Goal: Information Seeking & Learning: Learn about a topic

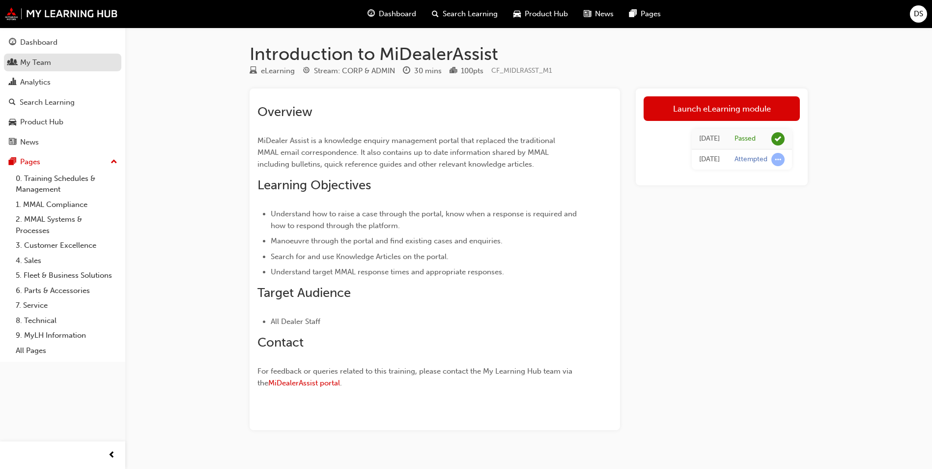
click at [41, 65] on div "My Team" at bounding box center [35, 62] width 31 height 11
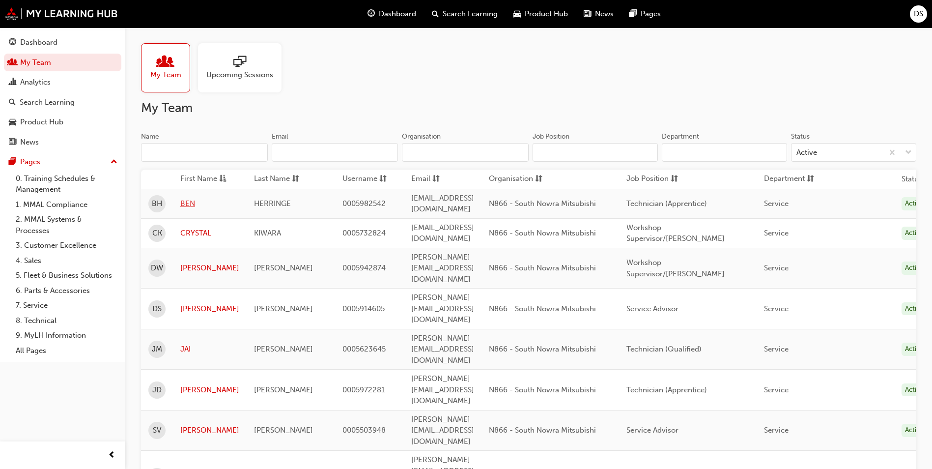
click at [184, 201] on link "BEN" at bounding box center [209, 203] width 59 height 11
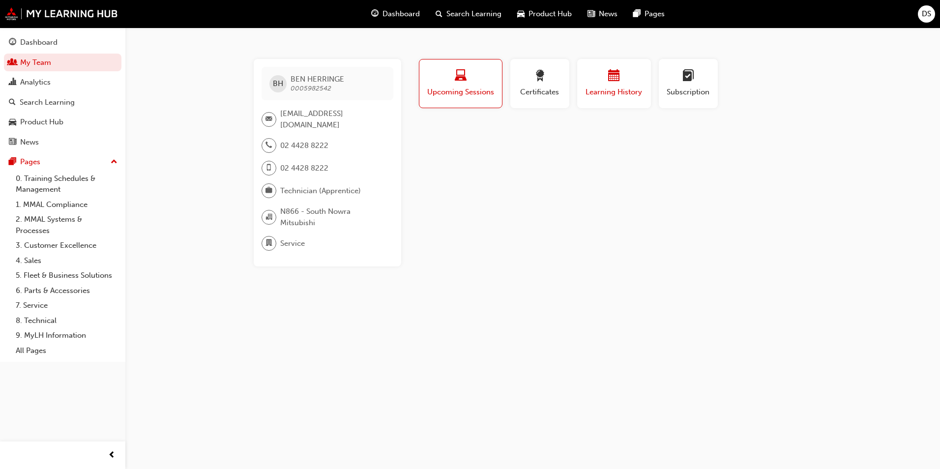
click at [624, 85] on div "Learning History" at bounding box center [613, 84] width 59 height 28
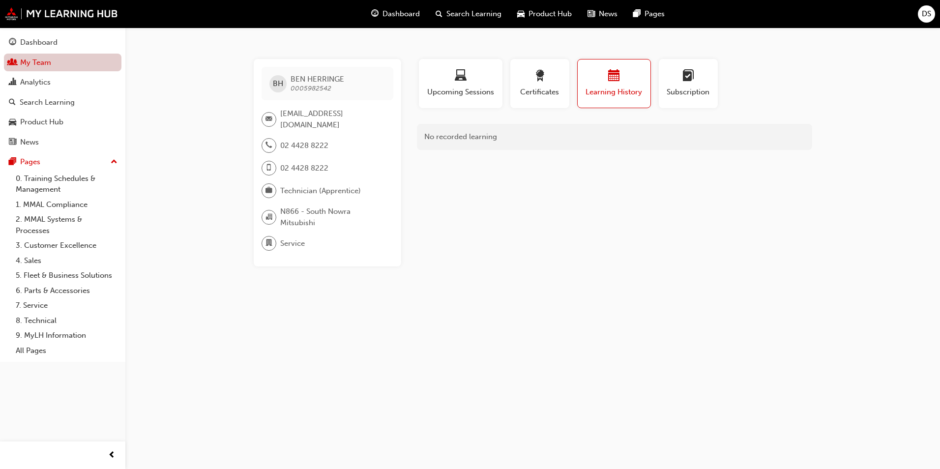
click at [37, 64] on link "My Team" at bounding box center [62, 63] width 117 height 18
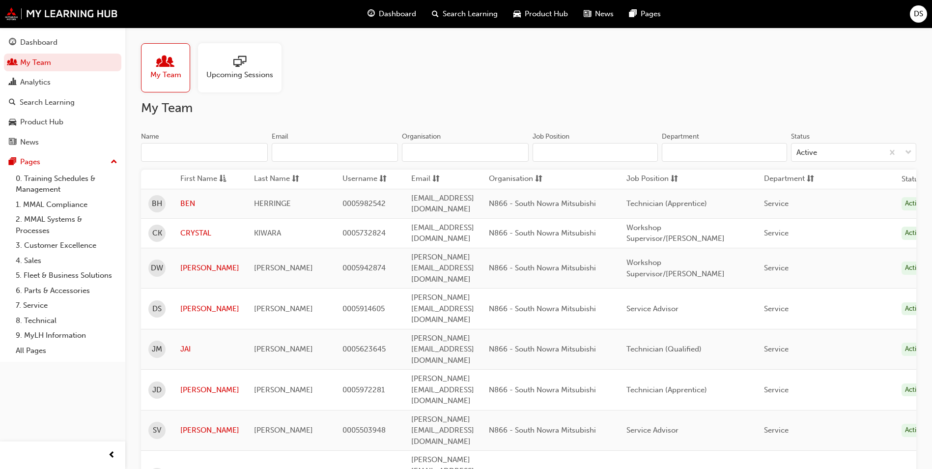
click at [194, 455] on link "[PERSON_NAME]" at bounding box center [209, 476] width 59 height 11
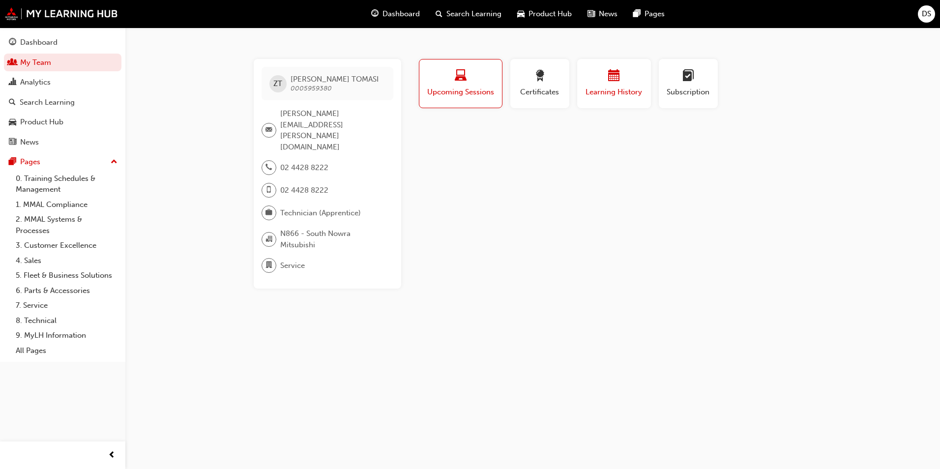
click at [599, 84] on div "button" at bounding box center [613, 77] width 59 height 15
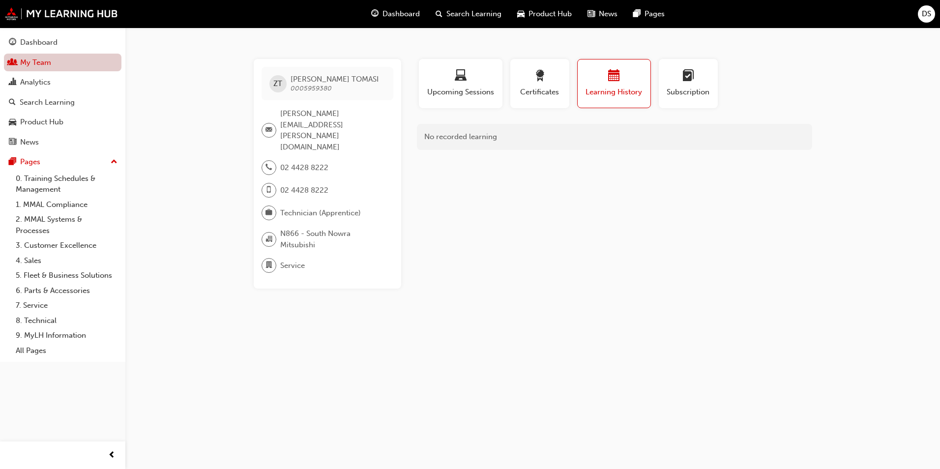
click at [58, 58] on link "My Team" at bounding box center [62, 63] width 117 height 18
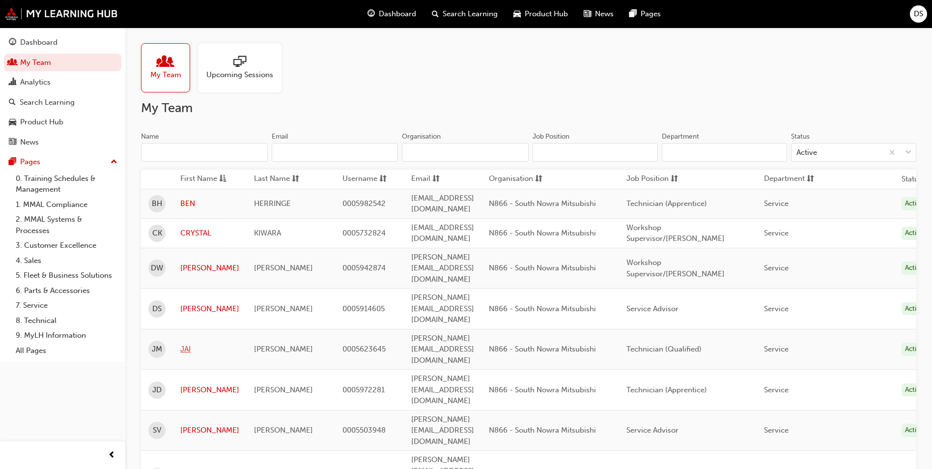
click at [186, 344] on link "JAI" at bounding box center [209, 349] width 59 height 11
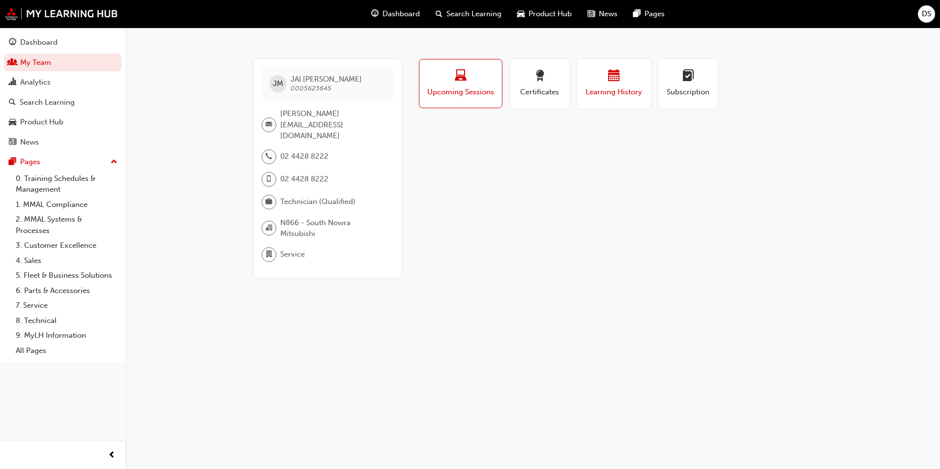
click at [599, 85] on div "Learning History" at bounding box center [613, 84] width 59 height 28
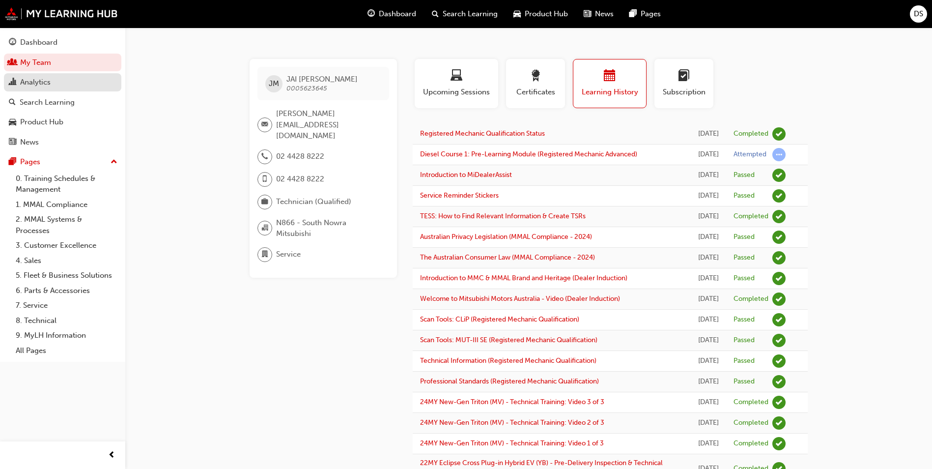
click at [40, 81] on div "Analytics" at bounding box center [35, 82] width 30 height 11
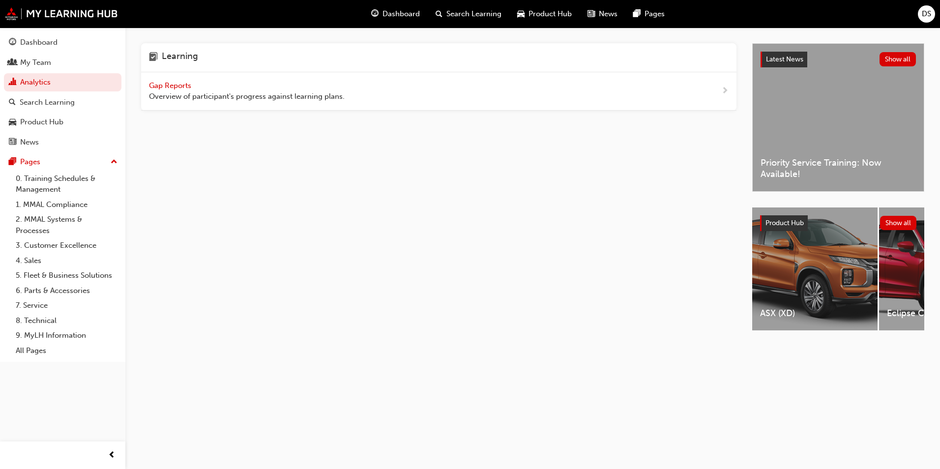
click at [165, 85] on span "Gap Reports" at bounding box center [171, 85] width 44 height 9
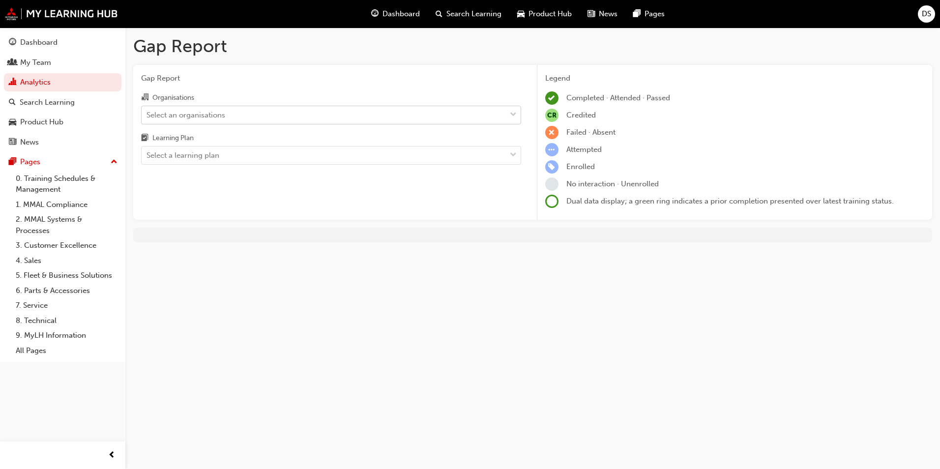
click at [240, 115] on div "Select an organisations" at bounding box center [324, 114] width 364 height 17
click at [147, 115] on input "Organisations Select an organisations" at bounding box center [146, 114] width 1 height 8
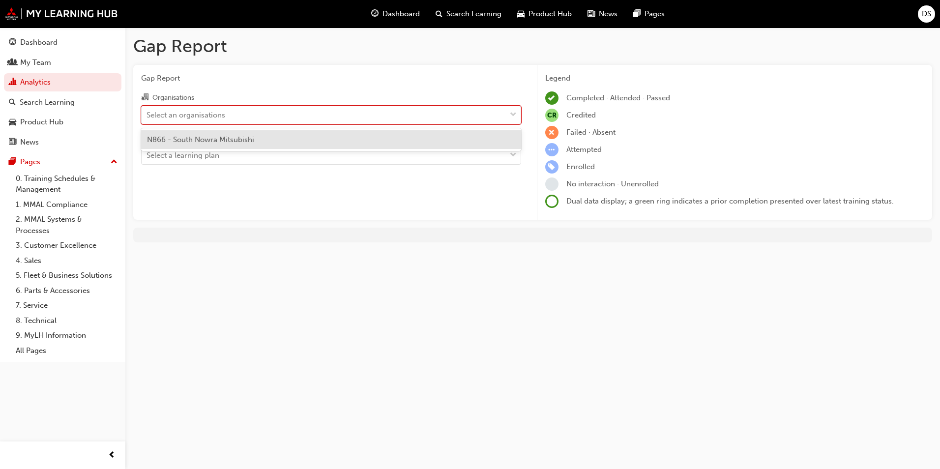
click at [241, 144] on span "N866 - South Nowra Mitsubishi" at bounding box center [200, 139] width 107 height 9
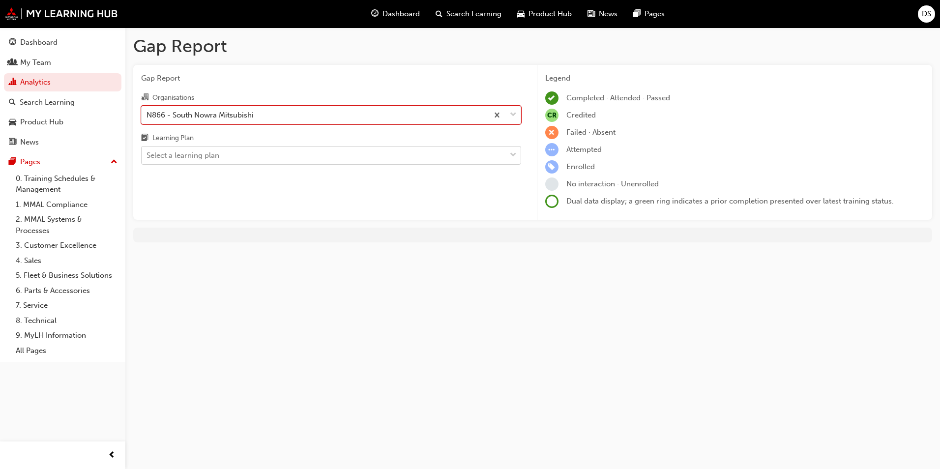
click at [243, 156] on div "Select a learning plan" at bounding box center [324, 155] width 364 height 17
click at [147, 156] on input "Learning Plan Select a learning plan" at bounding box center [146, 155] width 1 height 8
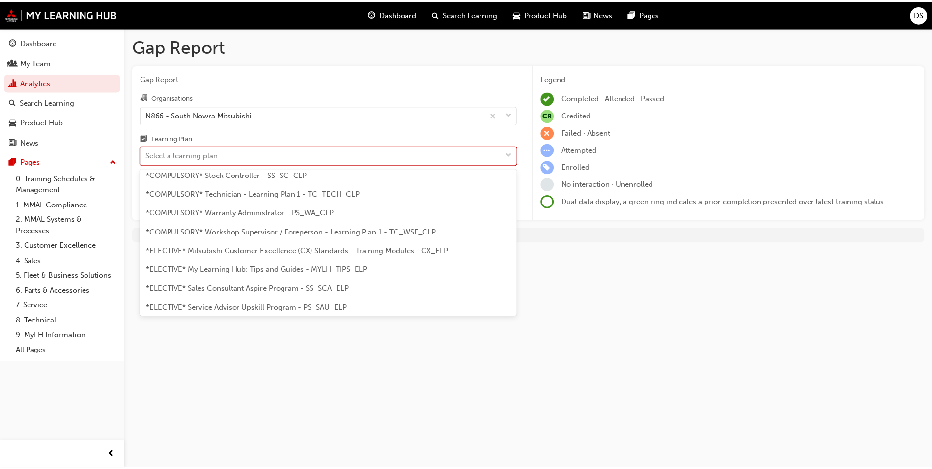
scroll to position [393, 0]
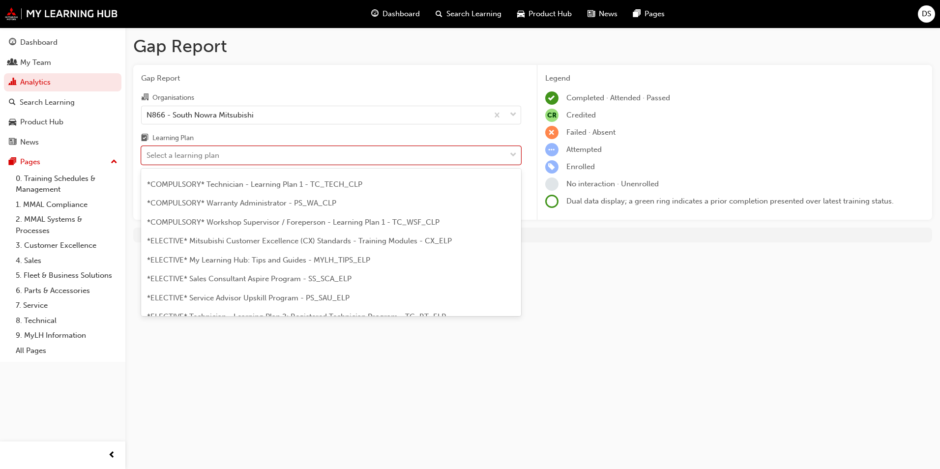
click at [272, 222] on span "*COMPULSORY* Workshop Supervisor / Foreperson - Learning Plan 1 - TC_WSF_CLP" at bounding box center [293, 222] width 292 height 9
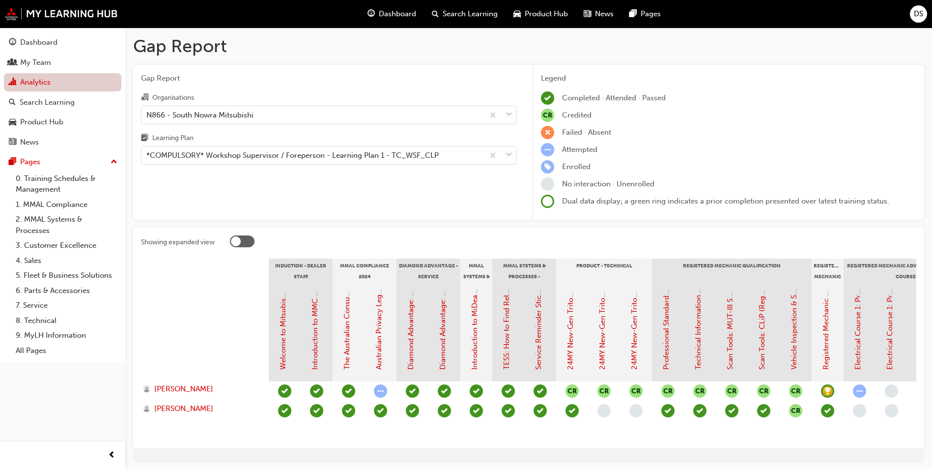
click at [49, 82] on link "Analytics" at bounding box center [62, 82] width 117 height 18
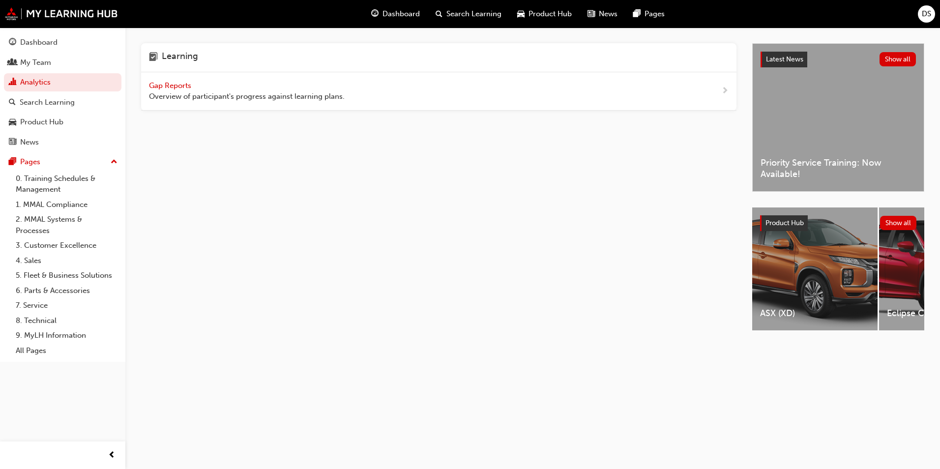
click at [160, 86] on span "Gap Reports" at bounding box center [171, 85] width 44 height 9
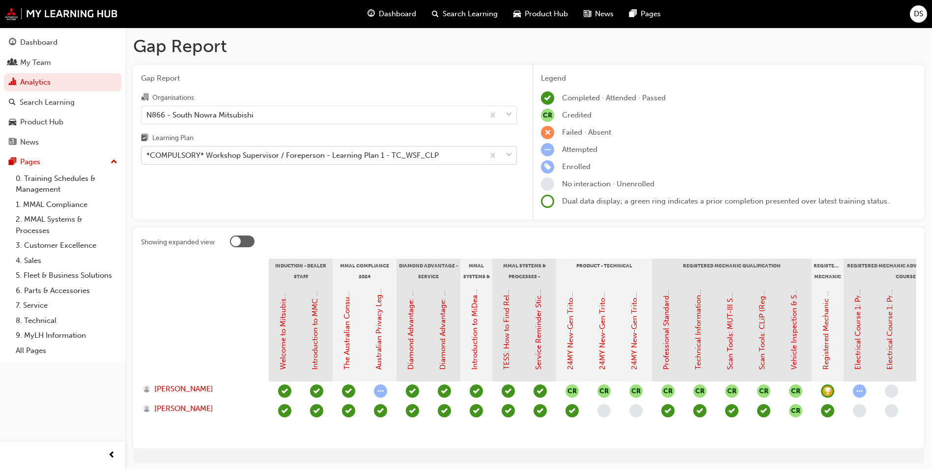
click at [225, 155] on div "*COMPULSORY* Workshop Supervisor / Foreperson - Learning Plan 1 - TC_WSF_CLP" at bounding box center [292, 155] width 292 height 11
click at [147, 155] on input "Learning Plan *COMPULSORY* Workshop Supervisor / Foreperson - Learning Plan 1 -…" at bounding box center [146, 155] width 1 height 8
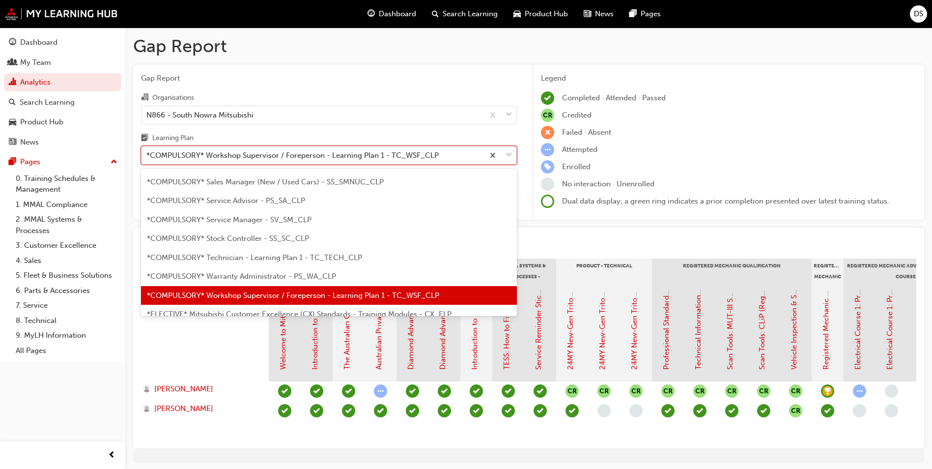
scroll to position [334, 0]
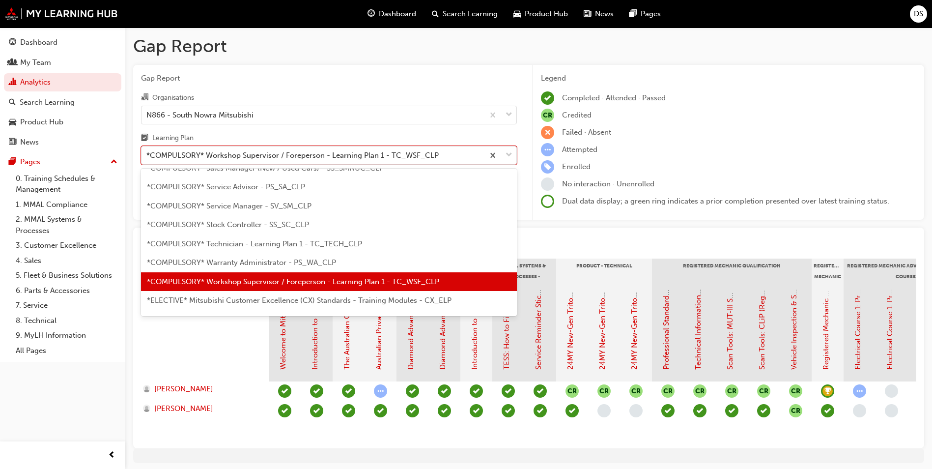
click at [285, 247] on span "*COMPULSORY* Technician - Learning Plan 1 - TC_TECH_CLP" at bounding box center [254, 243] width 215 height 9
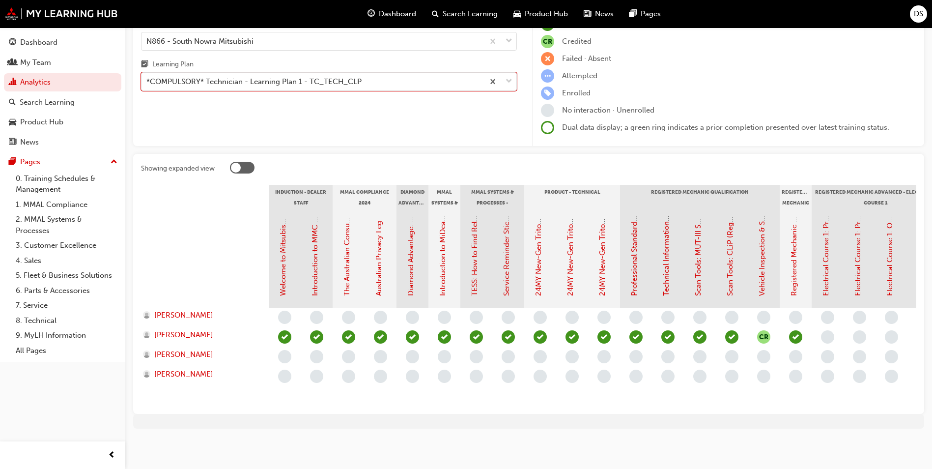
scroll to position [81, 0]
click at [233, 76] on div "*COMPULSORY* Technician - Learning Plan 1 - TC_TECH_CLP" at bounding box center [253, 81] width 215 height 11
click at [147, 77] on input "Learning Plan option *COMPULSORY* Technician - Learning Plan 1 - TC_TECH_CLP, s…" at bounding box center [146, 81] width 1 height 8
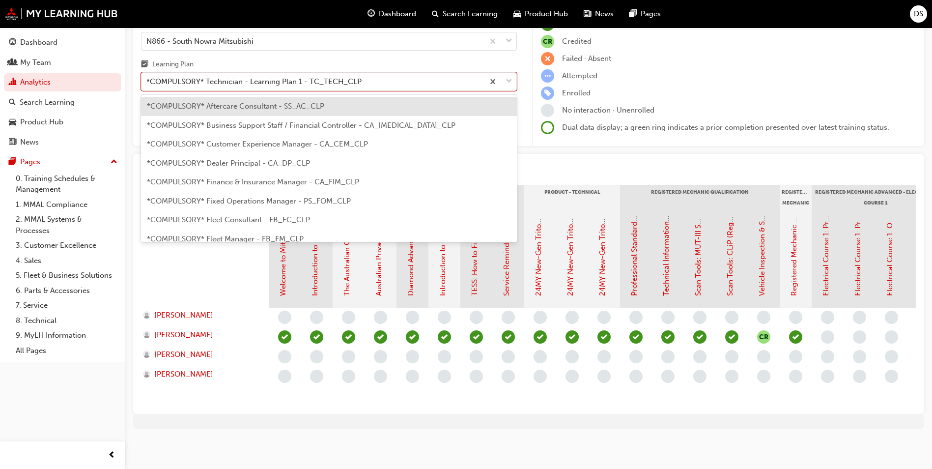
scroll to position [278, 0]
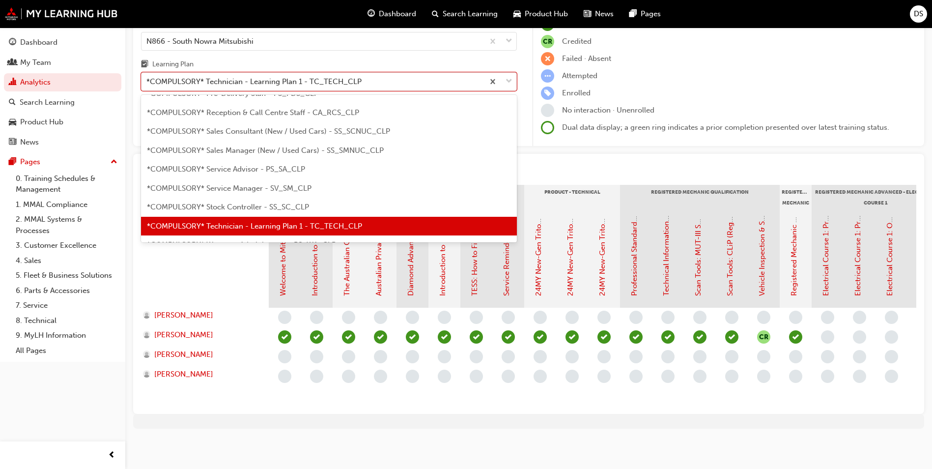
click at [275, 184] on span "*COMPULSORY* Service Manager - SV_SM_CLP" at bounding box center [229, 188] width 165 height 9
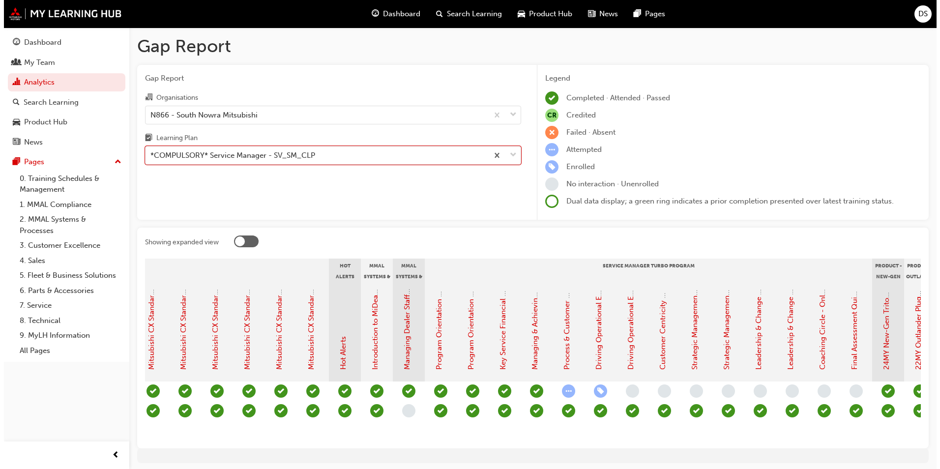
scroll to position [0, 714]
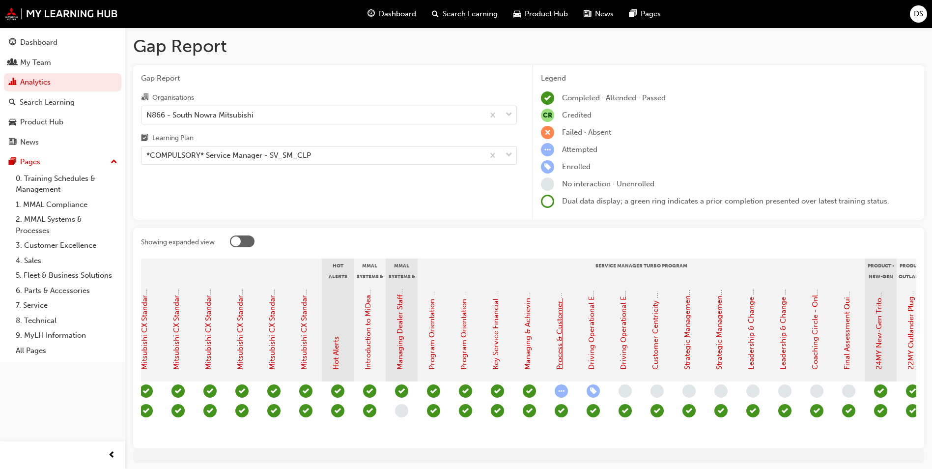
click at [561, 344] on link "Process & Customer Excellence - eLearning module (Service Manager Turbo Program)" at bounding box center [559, 222] width 9 height 294
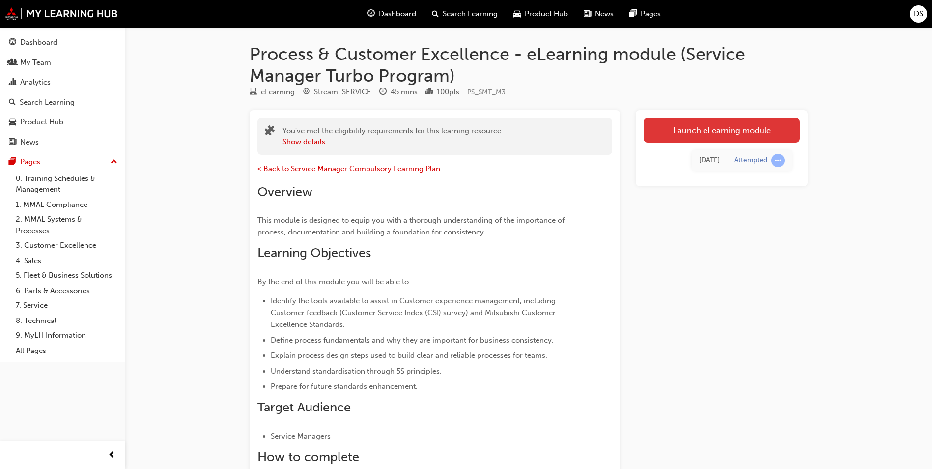
click at [730, 130] on link "Launch eLearning module" at bounding box center [722, 130] width 156 height 25
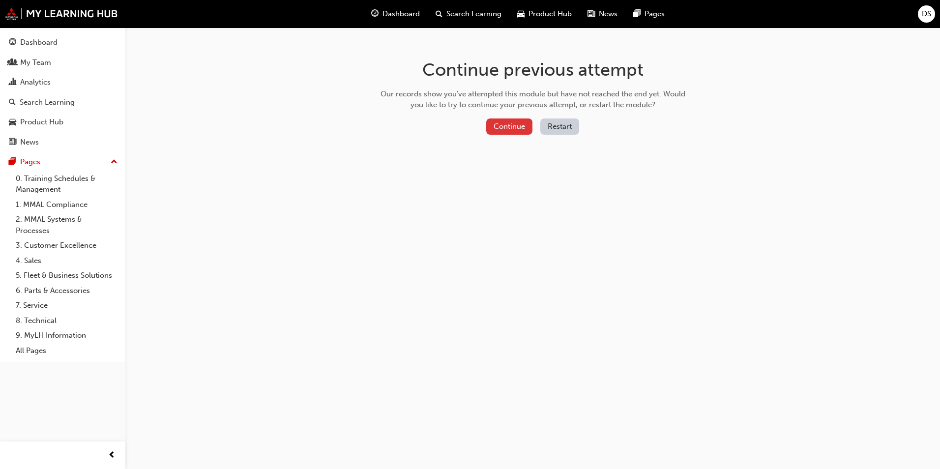
click at [503, 122] on button "Continue" at bounding box center [509, 126] width 46 height 16
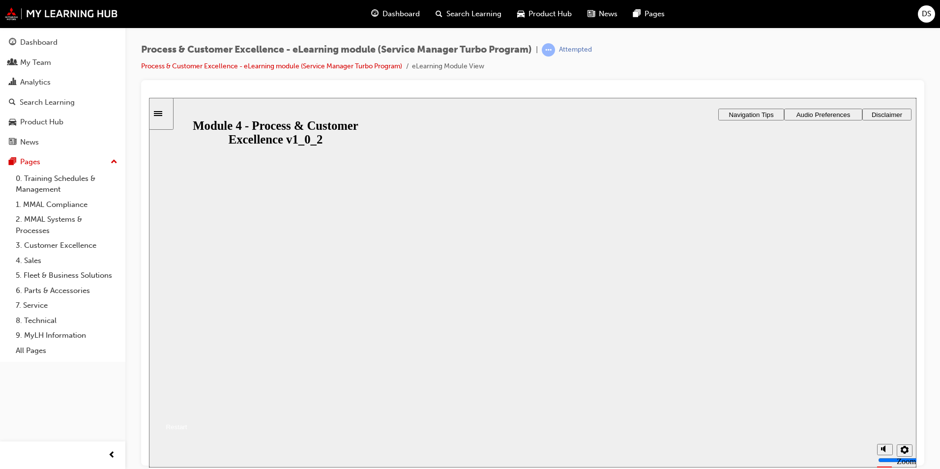
click at [187, 408] on button "Resume" at bounding box center [168, 414] width 38 height 12
